Goal: Task Accomplishment & Management: Complete application form

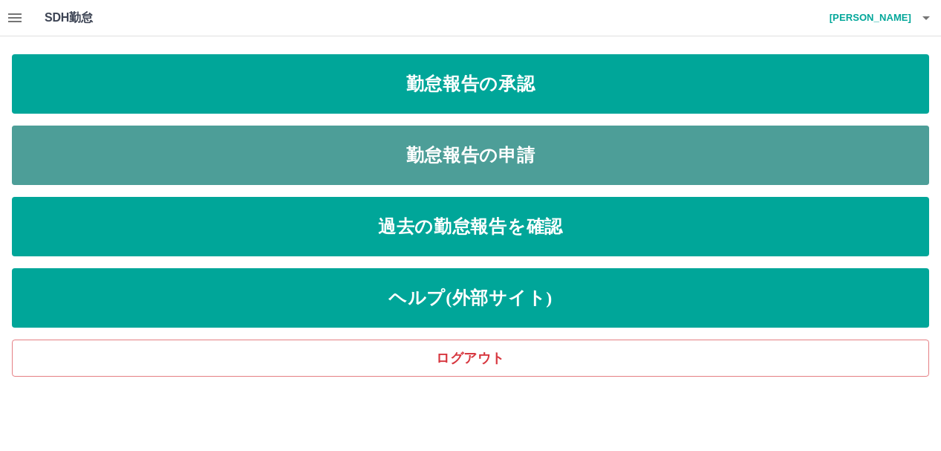
click at [452, 158] on link "勤怠報告の申請" at bounding box center [471, 155] width 918 height 59
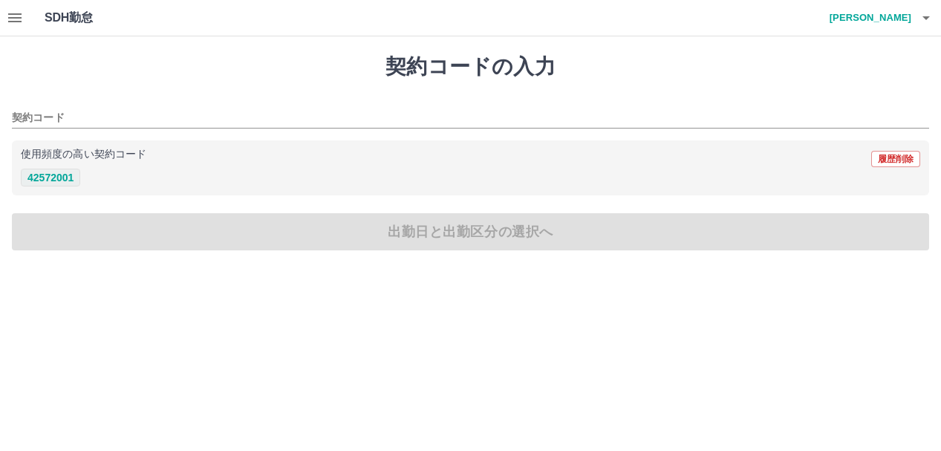
click at [49, 177] on button "42572001" at bounding box center [50, 178] width 59 height 18
type input "********"
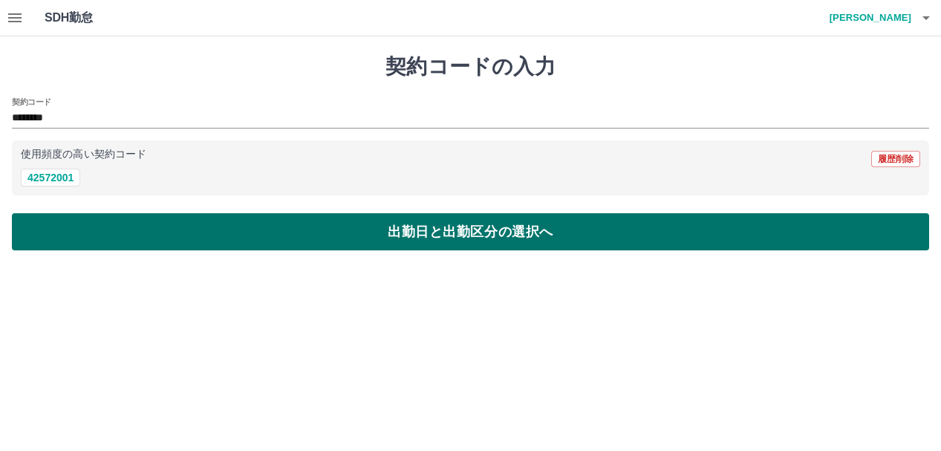
click at [71, 236] on button "出勤日と出勤区分の選択へ" at bounding box center [471, 231] width 918 height 37
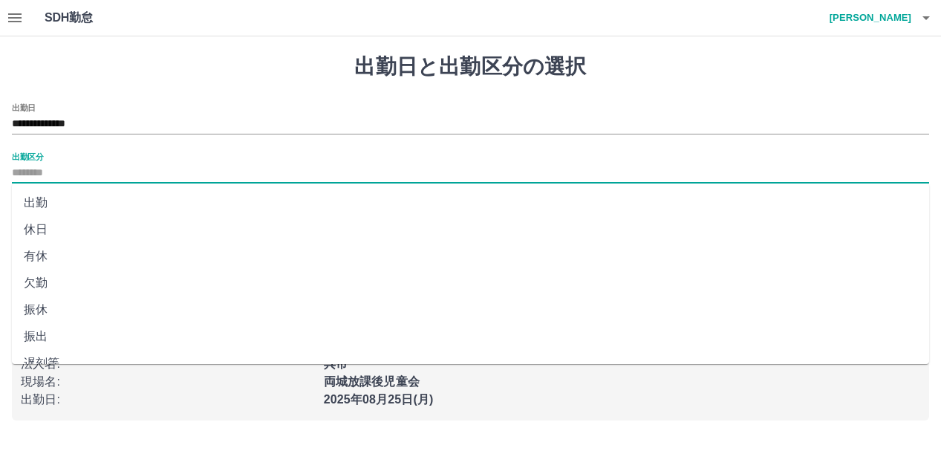
click at [49, 172] on input "出勤区分" at bounding box center [471, 173] width 918 height 19
click at [42, 209] on li "出勤" at bounding box center [471, 202] width 918 height 27
type input "**"
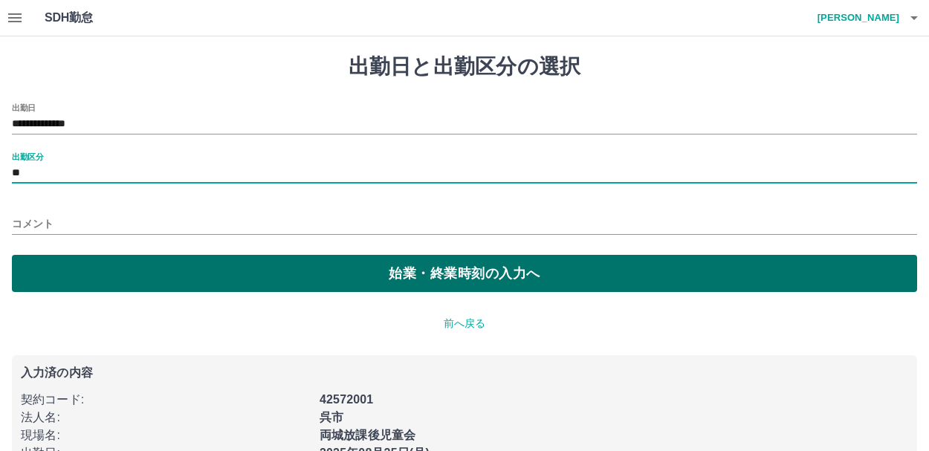
click at [126, 291] on button "始業・終業時刻の入力へ" at bounding box center [464, 273] width 905 height 37
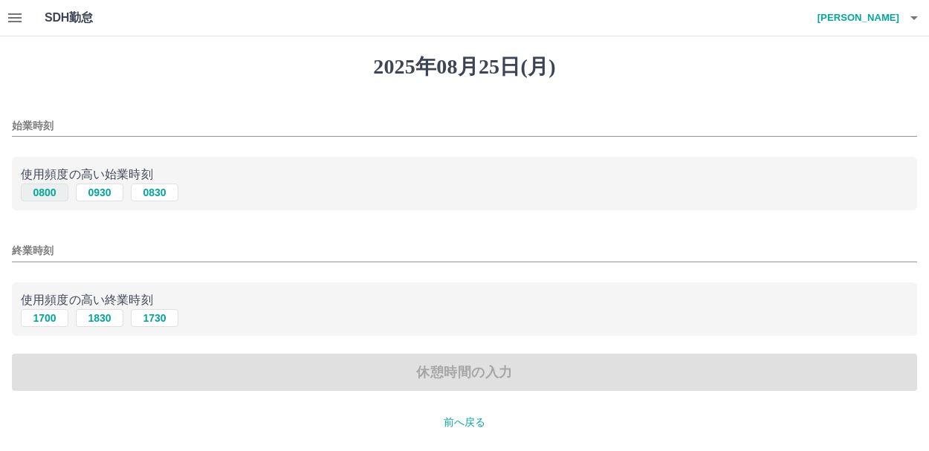
click at [48, 192] on button "0800" at bounding box center [45, 193] width 48 height 18
type input "****"
click at [46, 322] on button "1700" at bounding box center [45, 318] width 48 height 18
type input "****"
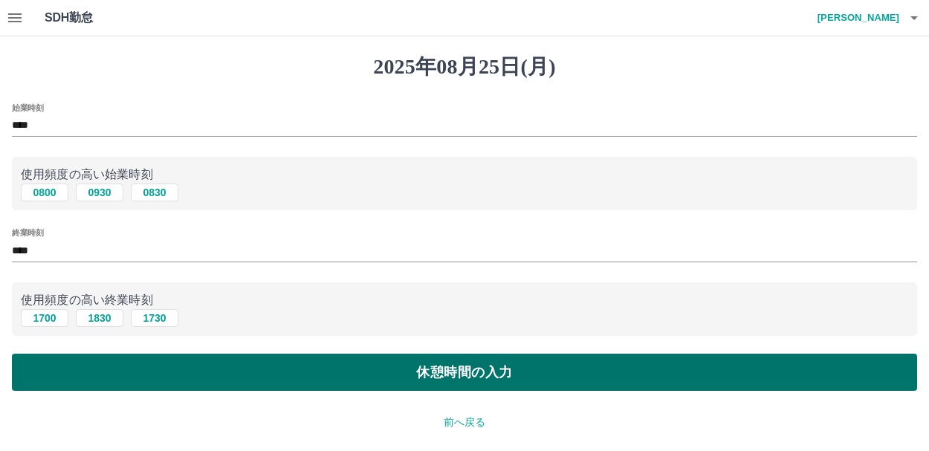
click at [58, 353] on div "始業時刻 **** 使用頻度の高い始業時刻 0800 0930 0830 終業時刻 **** 使用頻度の高い終業時刻 [DATE] [DATE] [DATE]…" at bounding box center [464, 247] width 905 height 288
click at [203, 381] on button "休憩時間の入力" at bounding box center [464, 372] width 905 height 37
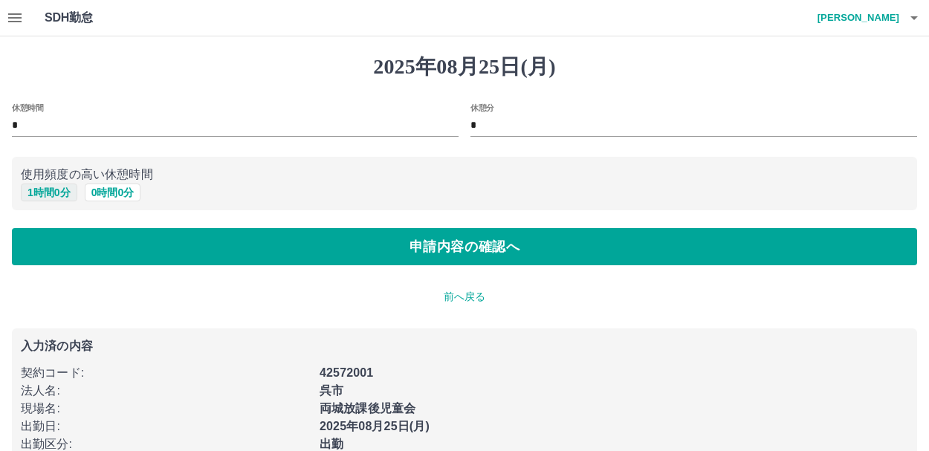
click at [45, 190] on button "1 時間 0 分" at bounding box center [49, 193] width 56 height 18
type input "*"
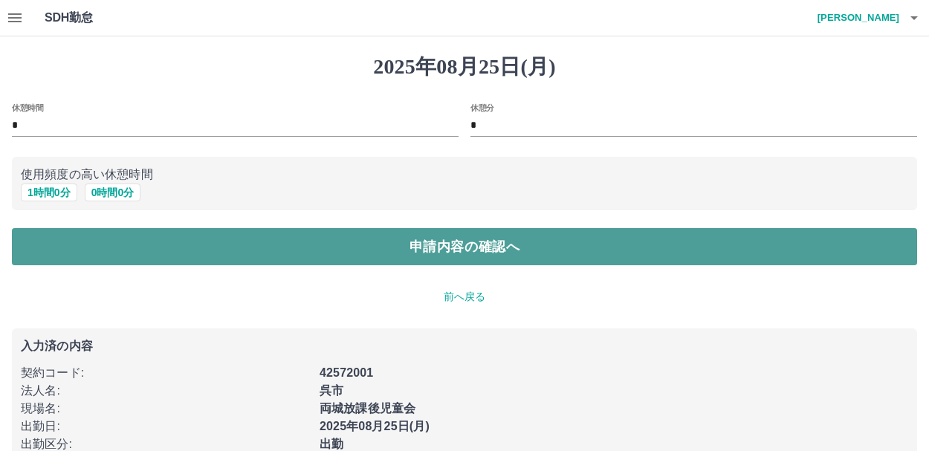
click at [53, 252] on button "申請内容の確認へ" at bounding box center [464, 246] width 905 height 37
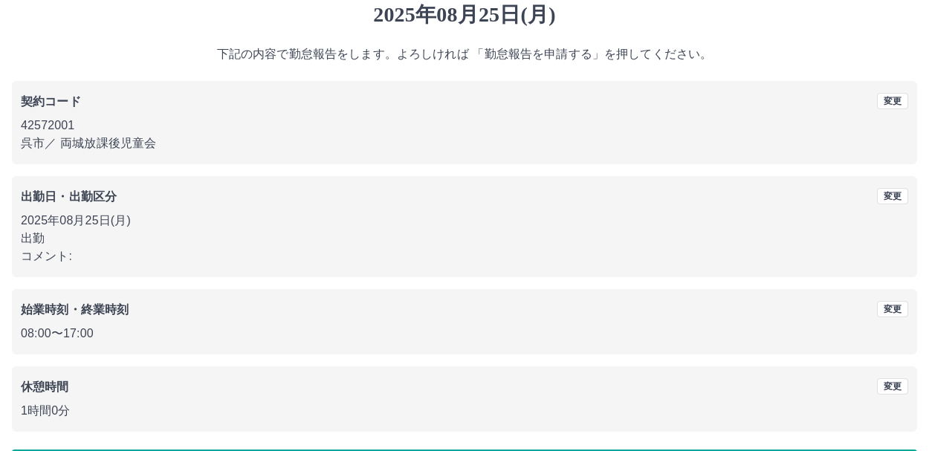
scroll to position [106, 0]
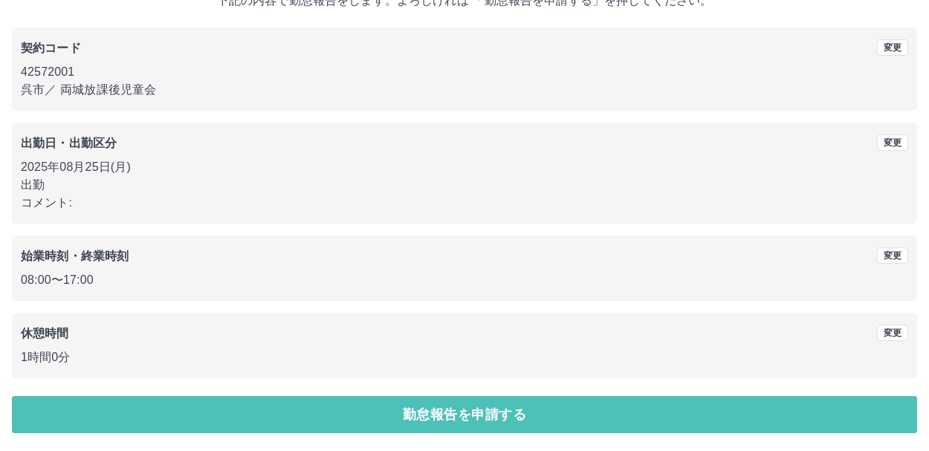
drag, startPoint x: 400, startPoint y: 412, endPoint x: 215, endPoint y: 392, distance: 186.1
click at [397, 412] on button "勤怠報告を申請する" at bounding box center [464, 414] width 905 height 37
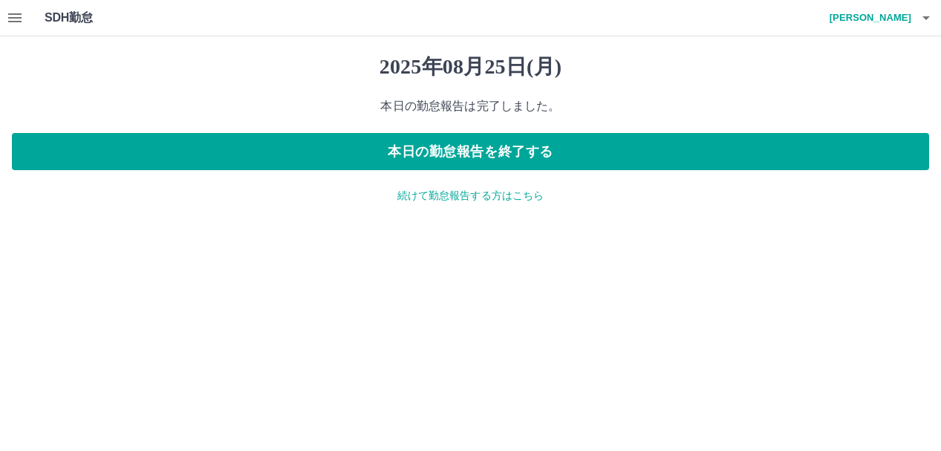
click at [13, 18] on icon "button" at bounding box center [14, 17] width 13 height 9
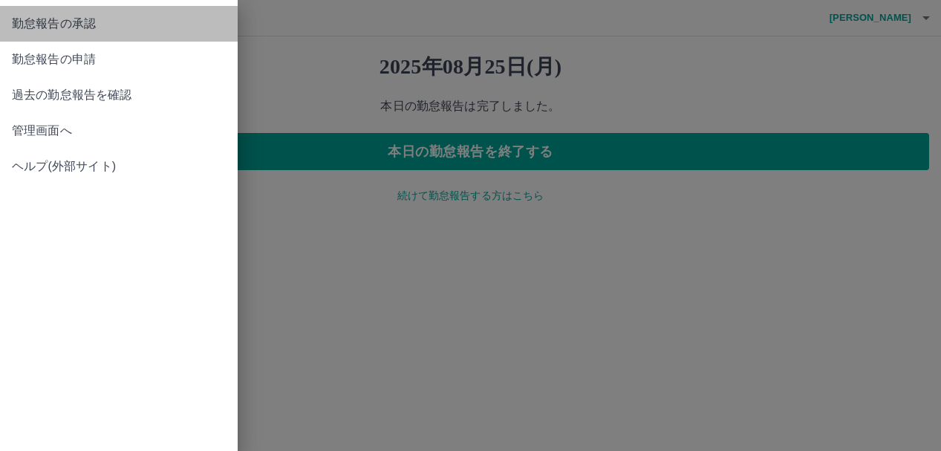
click at [75, 20] on span "勤怠報告の承認" at bounding box center [119, 24] width 214 height 18
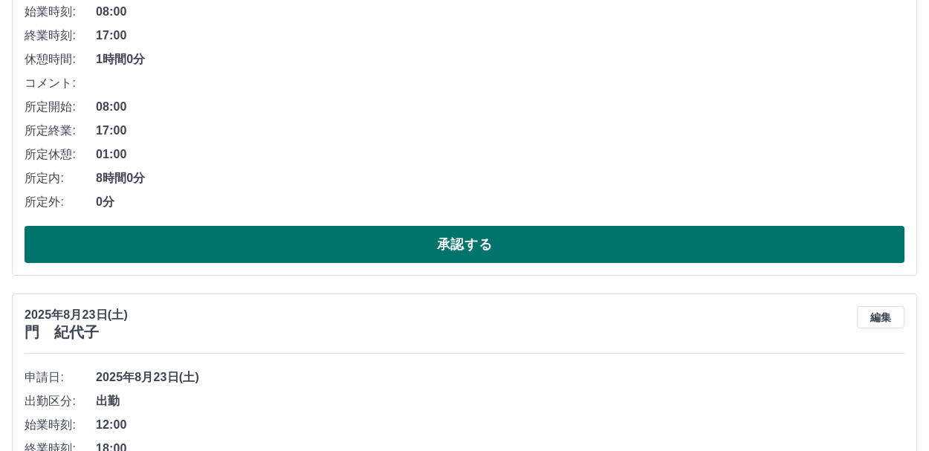
scroll to position [297, 0]
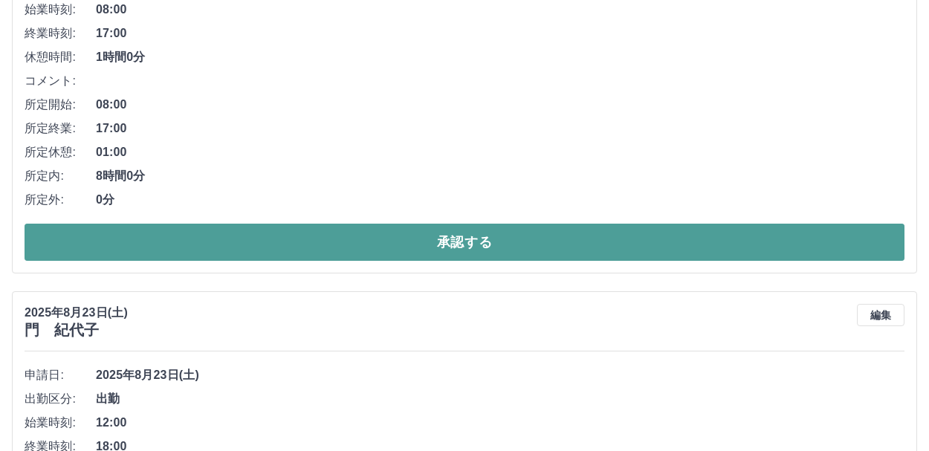
click at [377, 238] on button "承認する" at bounding box center [465, 242] width 880 height 37
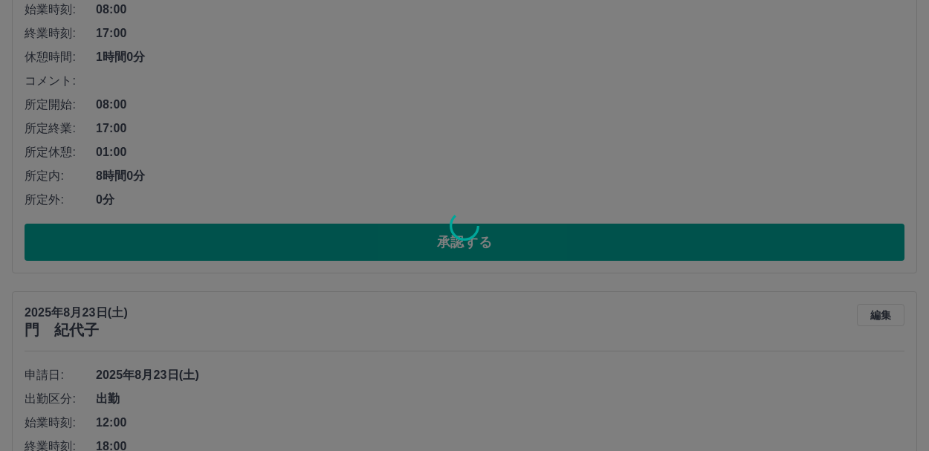
scroll to position [0, 0]
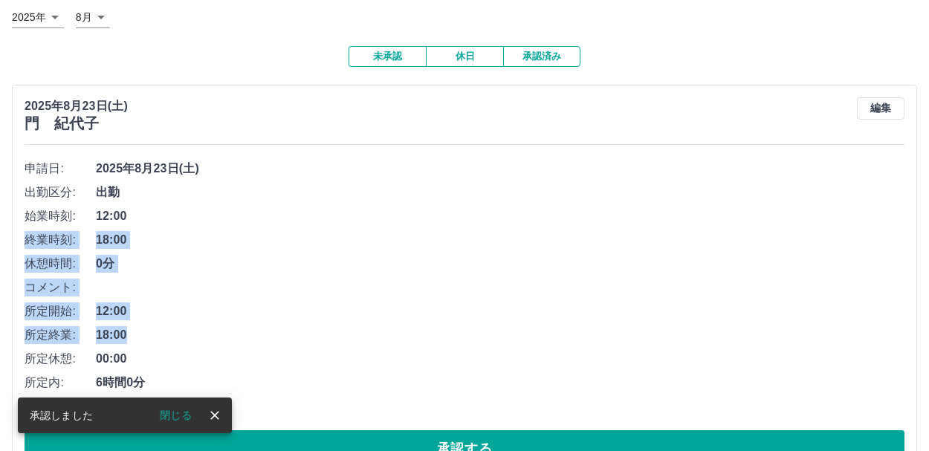
scroll to position [297, 0]
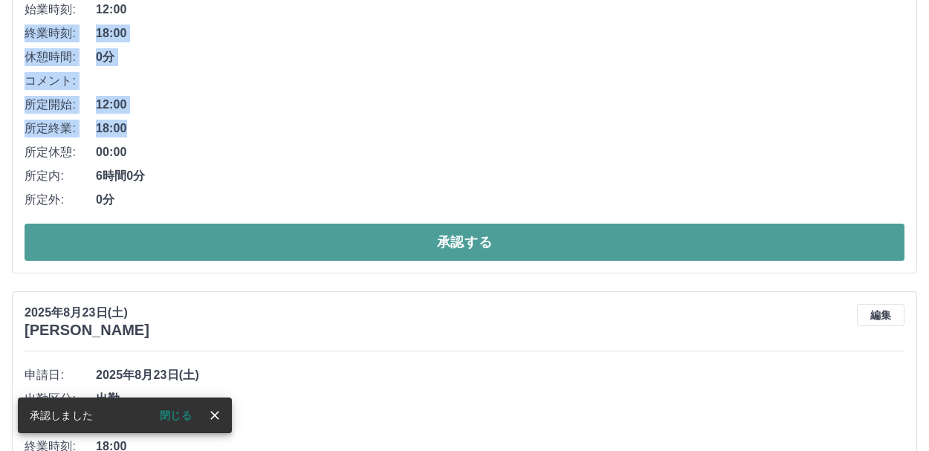
click at [454, 252] on button "承認する" at bounding box center [465, 242] width 880 height 37
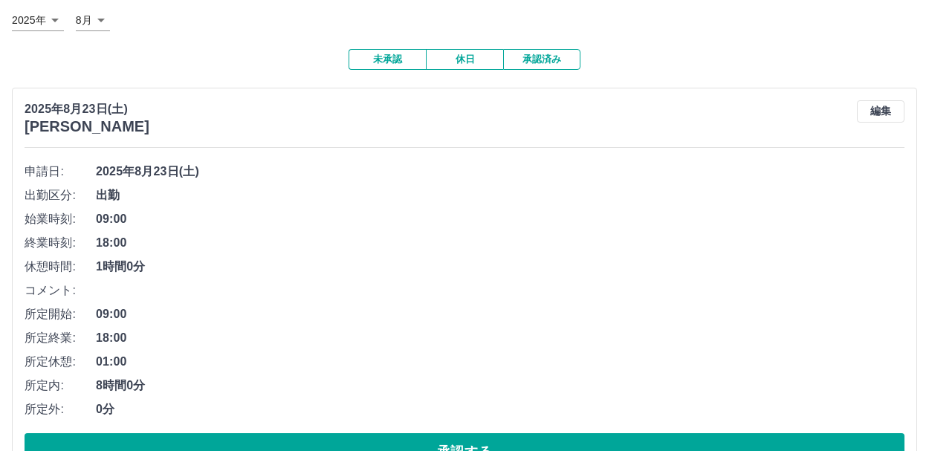
scroll to position [223, 0]
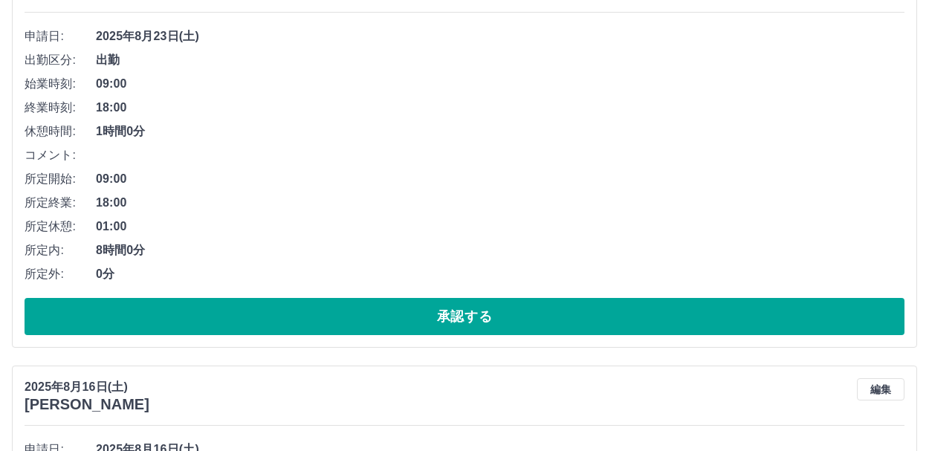
drag, startPoint x: 415, startPoint y: 325, endPoint x: 409, endPoint y: 306, distance: 20.2
click at [416, 325] on button "承認する" at bounding box center [465, 316] width 880 height 37
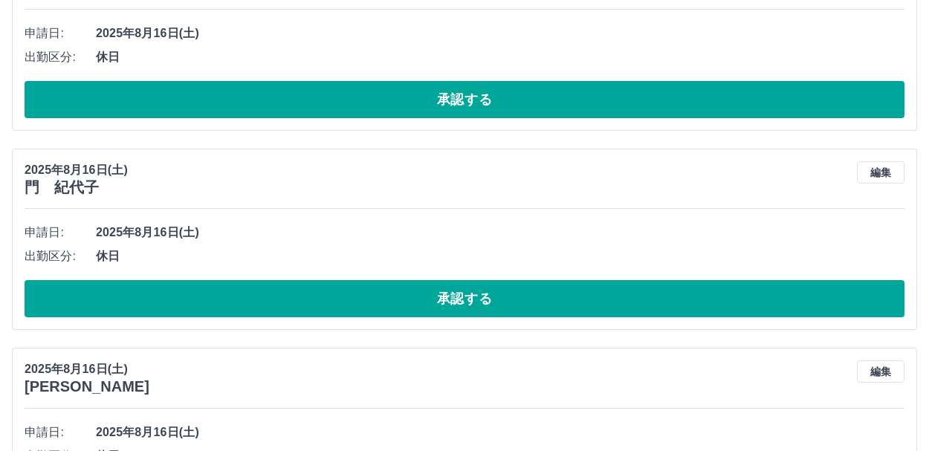
scroll to position [0, 0]
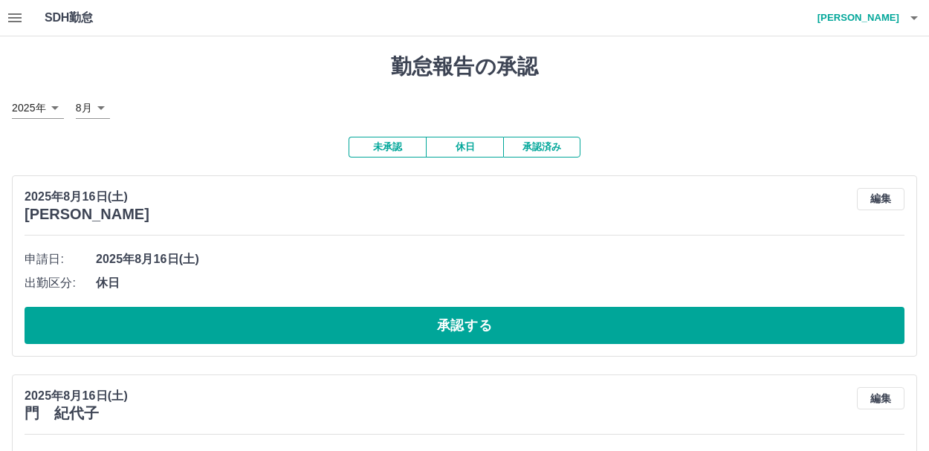
click at [10, 21] on icon "button" at bounding box center [14, 17] width 13 height 9
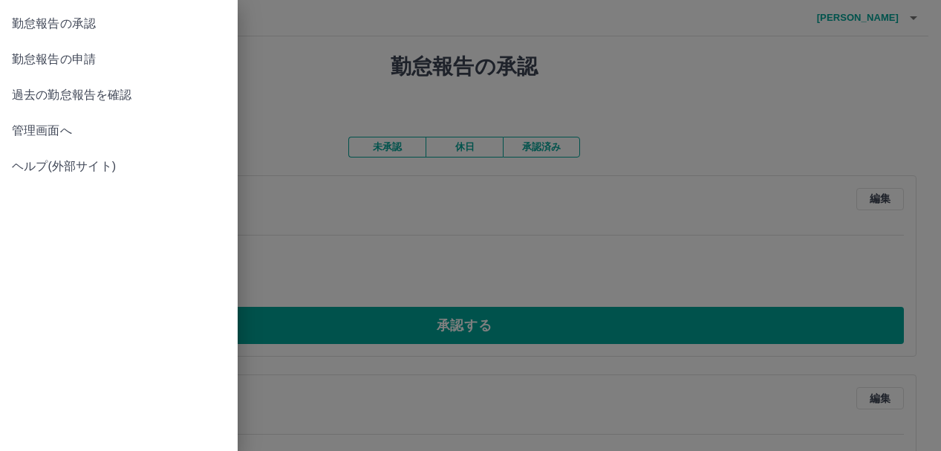
click at [55, 123] on span "管理画面へ" at bounding box center [119, 131] width 214 height 18
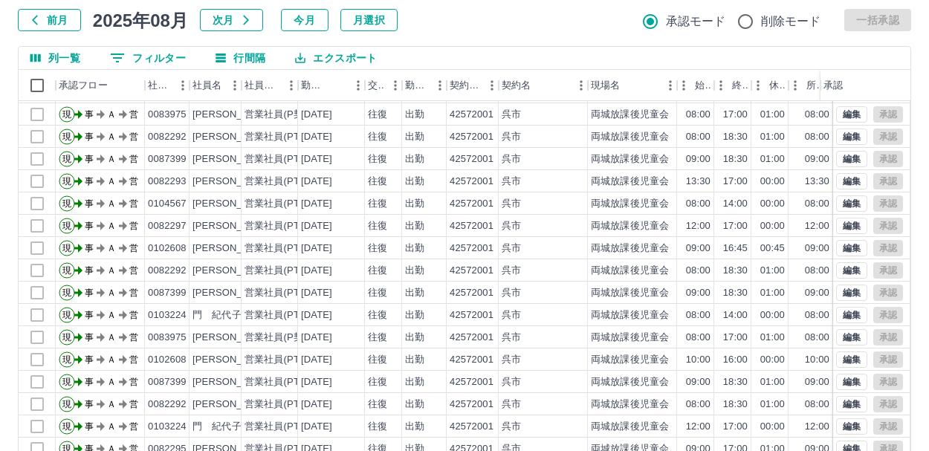
scroll to position [177, 0]
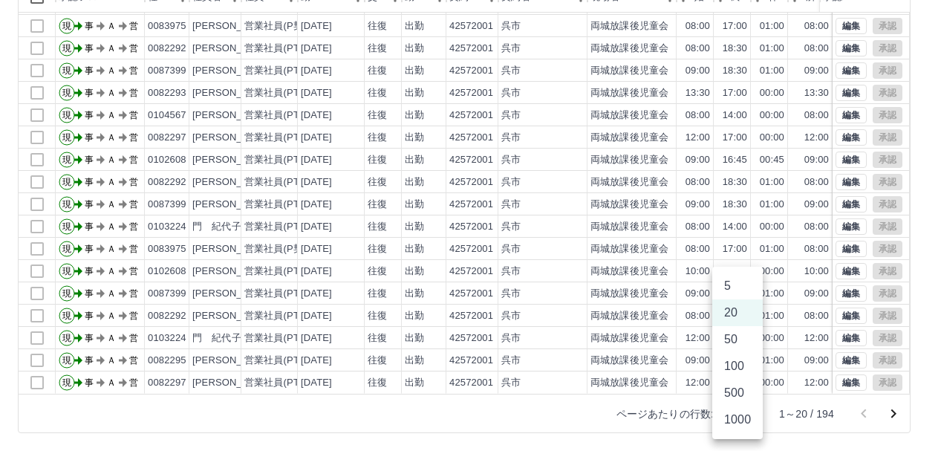
click at [751, 413] on body "SDH勤怠 [PERSON_NAME] 勤務実績承認 前月 [DATE] 次月 今月 月選択 承認モード 削除モード 一括承認 列一覧 0 フィルター 行間隔…" at bounding box center [470, 137] width 941 height 628
click at [739, 420] on li "1000" at bounding box center [738, 419] width 51 height 27
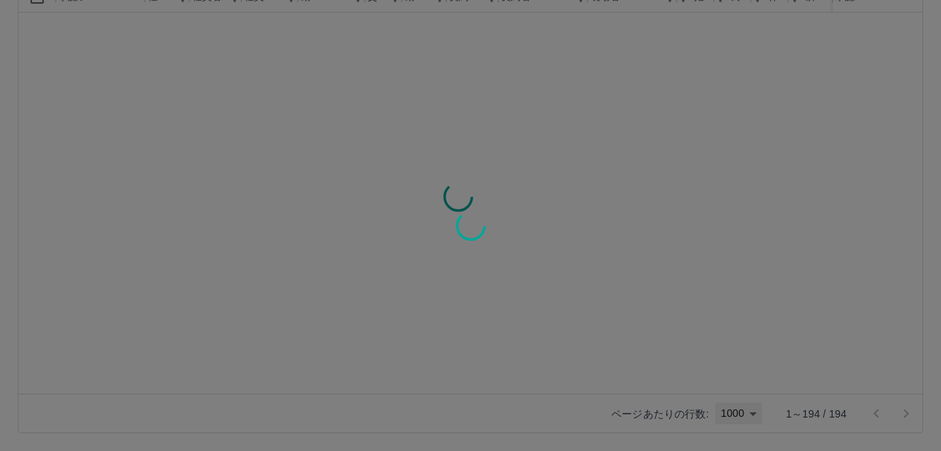
type input "****"
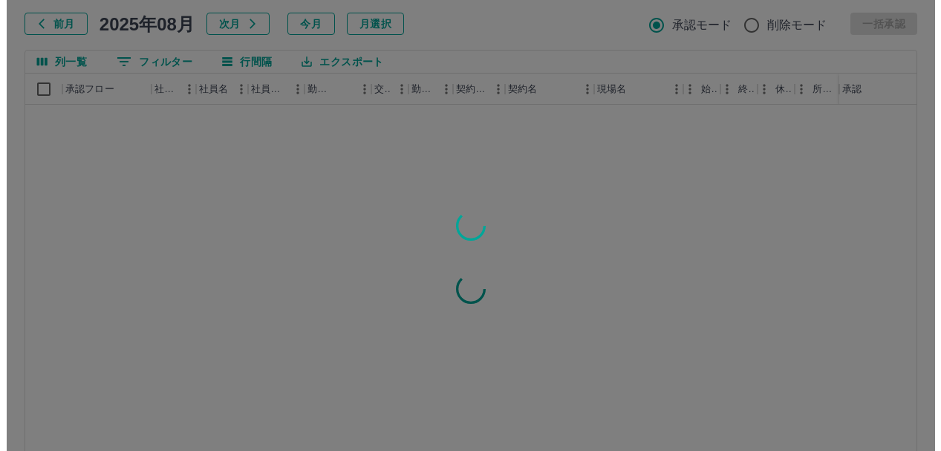
scroll to position [0, 0]
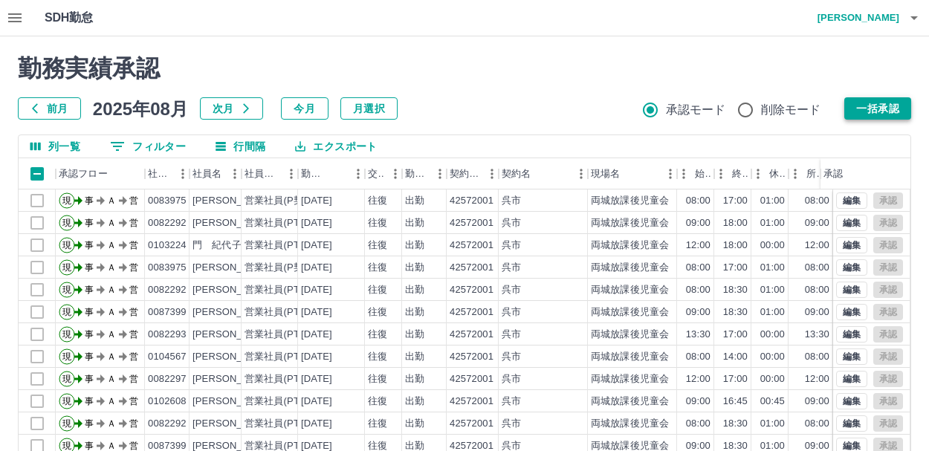
click at [880, 108] on button "一括承認" at bounding box center [877, 108] width 67 height 22
click at [912, 19] on icon "button" at bounding box center [913, 18] width 7 height 4
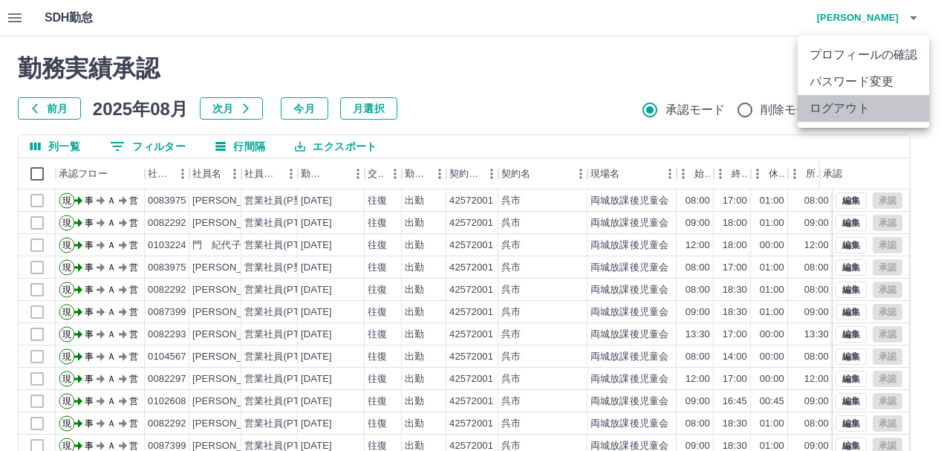
click at [836, 103] on li "ログアウト" at bounding box center [864, 108] width 132 height 27
